Goal: Navigation & Orientation: Go to known website

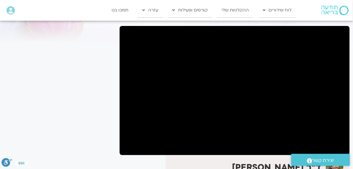
scroll to position [56, 0]
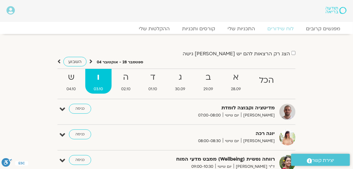
scroll to position [28, 0]
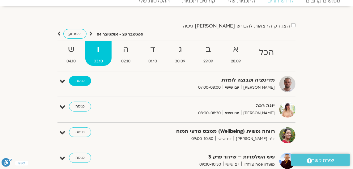
click at [80, 76] on link "כניסה" at bounding box center [80, 81] width 22 height 10
